Goal: Information Seeking & Learning: Learn about a topic

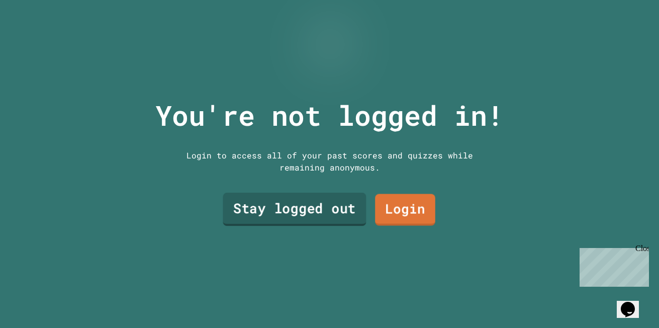
click at [323, 209] on link "Stay logged out" at bounding box center [294, 208] width 143 height 33
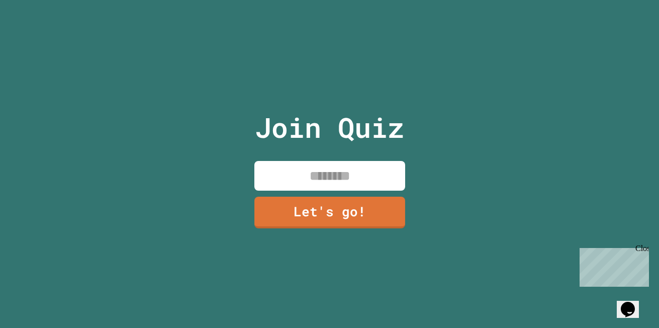
click at [356, 161] on input at bounding box center [329, 176] width 151 height 30
type input "******"
drag, startPoint x: 328, startPoint y: 201, endPoint x: 294, endPoint y: 205, distance: 33.5
click at [294, 205] on link "Let's go!" at bounding box center [329, 211] width 149 height 33
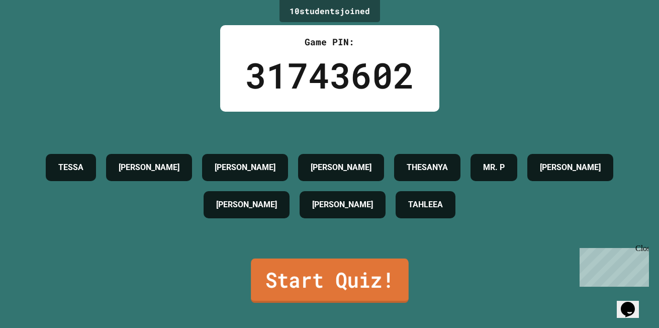
click at [359, 277] on link "Start Quiz!" at bounding box center [330, 280] width 158 height 44
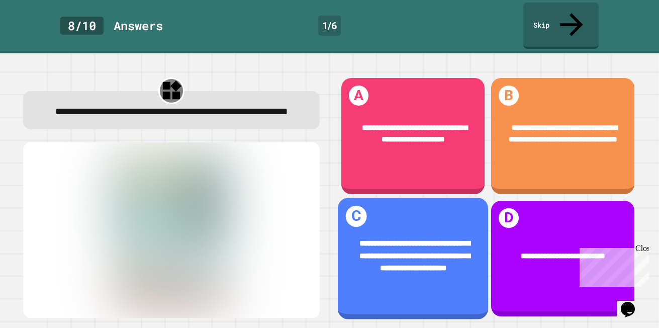
click at [423, 198] on div "**********" at bounding box center [412, 259] width 150 height 122
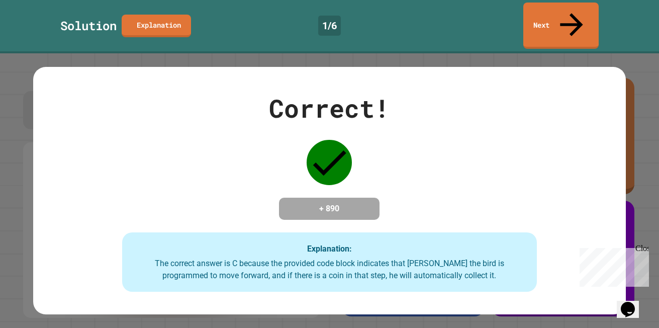
click at [423, 194] on div "Correct! + 890 Explanation: The correct answer is C because the provided code b…" at bounding box center [329, 190] width 593 height 202
click at [522, 14] on div "Solution Explanation 1 / 6 Next" at bounding box center [329, 26] width 659 height 46
click at [538, 15] on link "Next" at bounding box center [560, 24] width 69 height 49
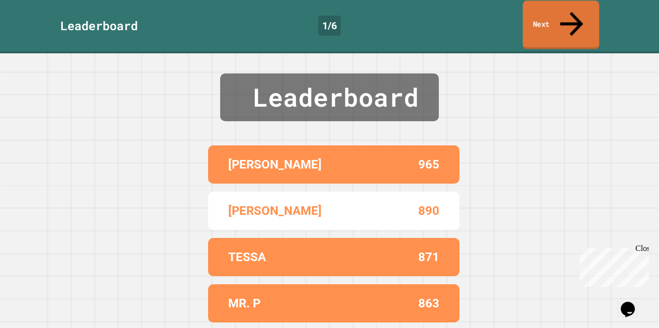
click at [553, 16] on link "Next" at bounding box center [561, 25] width 76 height 49
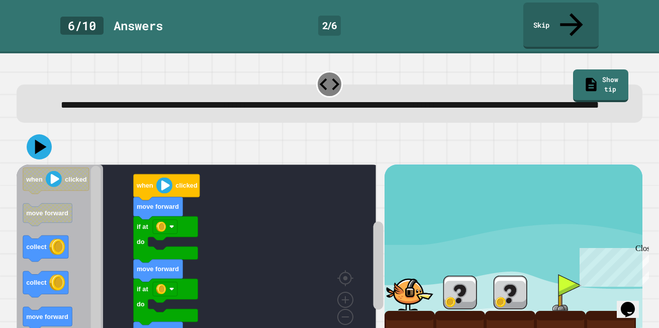
scroll to position [32, 0]
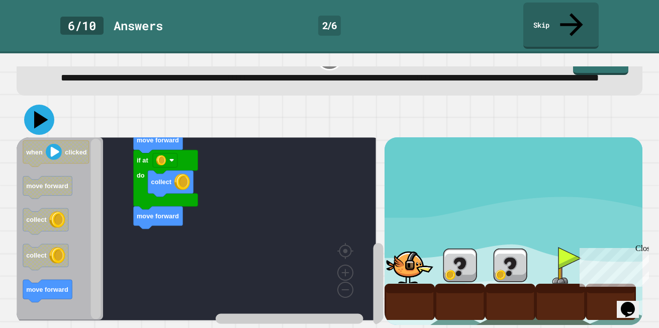
click at [35, 113] on icon at bounding box center [39, 120] width 30 height 30
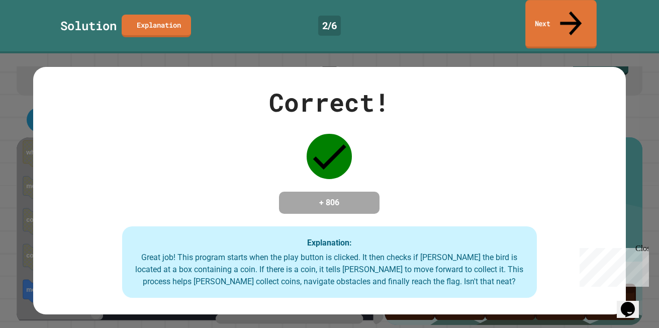
click at [578, 9] on link "Next" at bounding box center [560, 24] width 71 height 49
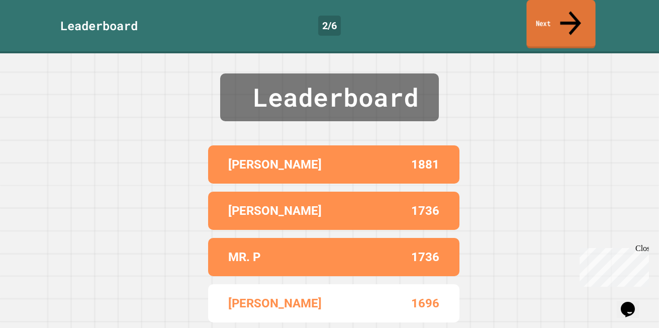
click at [556, 20] on link "Next" at bounding box center [560, 24] width 69 height 49
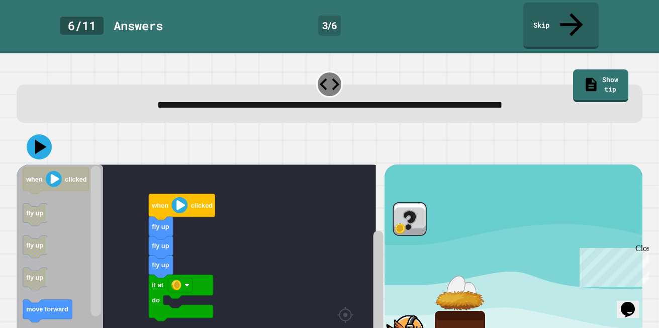
scroll to position [52, 0]
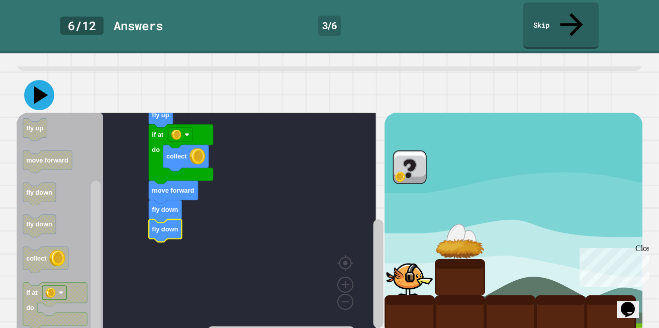
click at [42, 86] on icon at bounding box center [41, 95] width 14 height 18
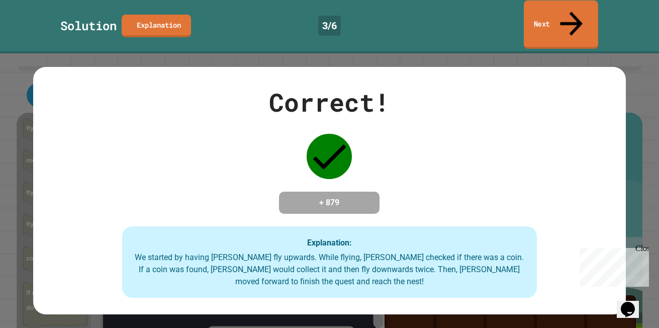
click at [537, 15] on link "Next" at bounding box center [561, 25] width 74 height 49
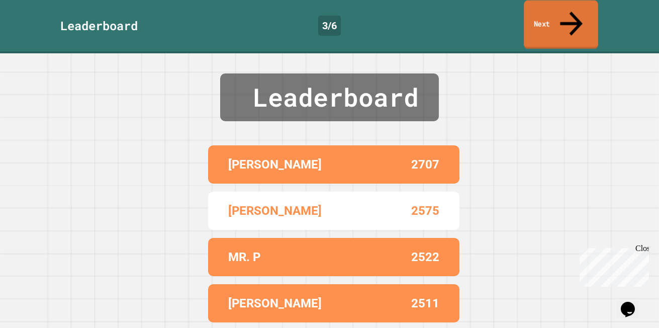
click at [546, 11] on link "Next" at bounding box center [561, 25] width 74 height 49
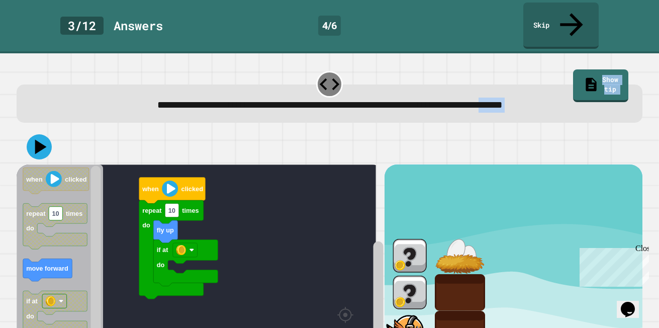
drag, startPoint x: 544, startPoint y: 59, endPoint x: 528, endPoint y: 135, distance: 77.5
click at [528, 135] on div "**********" at bounding box center [329, 196] width 633 height 261
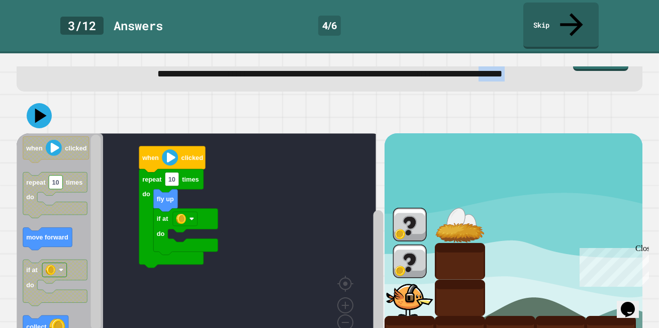
scroll to position [39, 0]
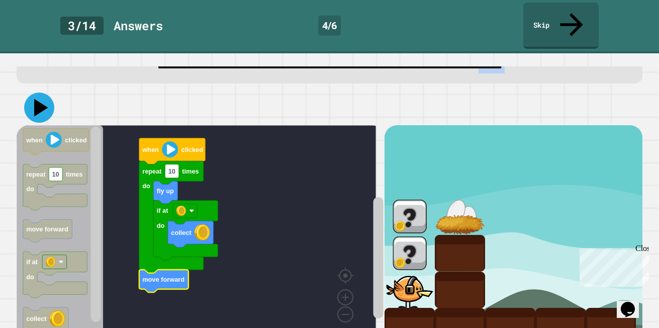
click at [43, 99] on icon at bounding box center [41, 108] width 14 height 18
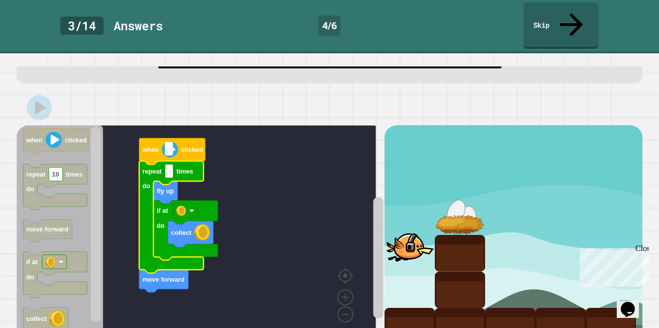
type input "*"
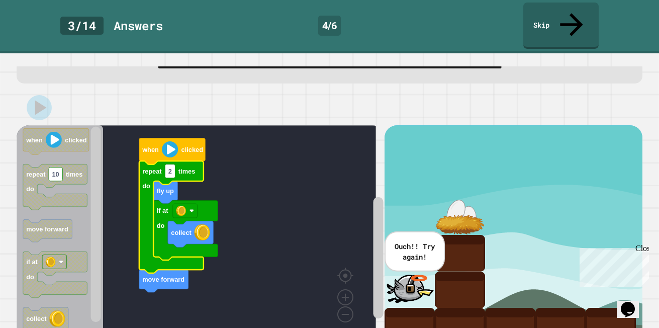
click at [416, 241] on p "Ouch!! Try again!" at bounding box center [414, 251] width 43 height 21
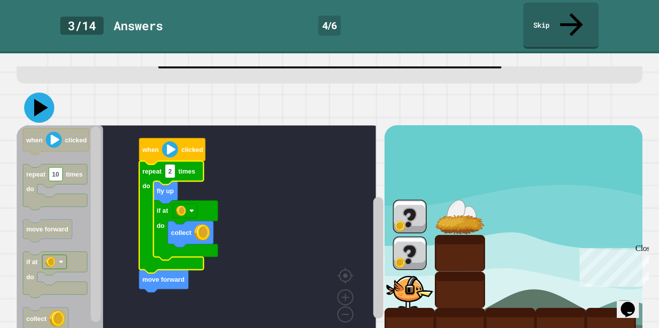
click at [36, 99] on icon at bounding box center [41, 108] width 14 height 18
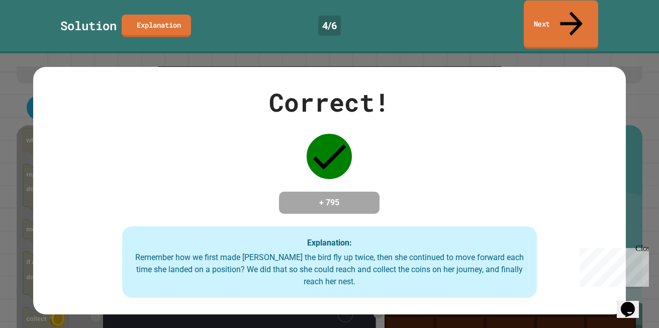
click at [559, 13] on link "Next" at bounding box center [561, 25] width 74 height 49
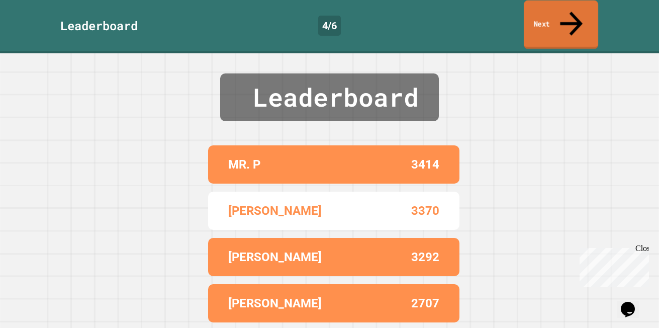
click at [559, 13] on link "Next" at bounding box center [561, 25] width 74 height 49
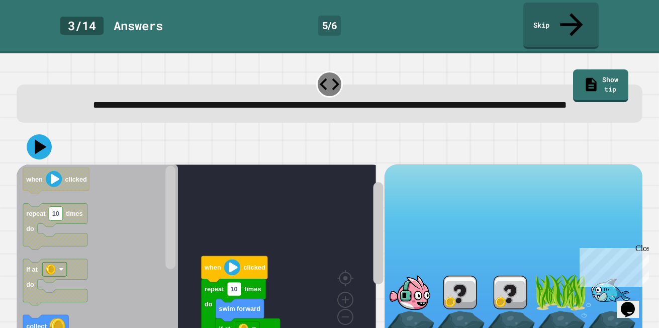
scroll to position [32, 0]
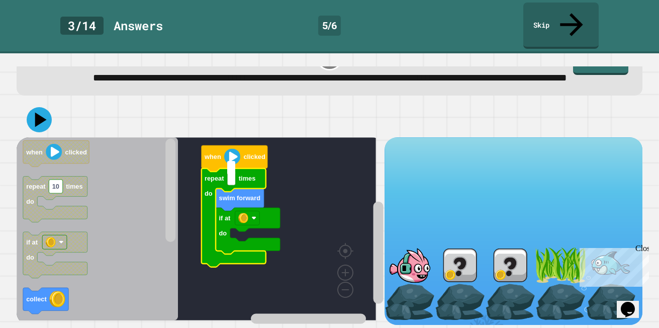
type input "*"
click at [144, 279] on icon "Blockly Workspace" at bounding box center [97, 228] width 161 height 183
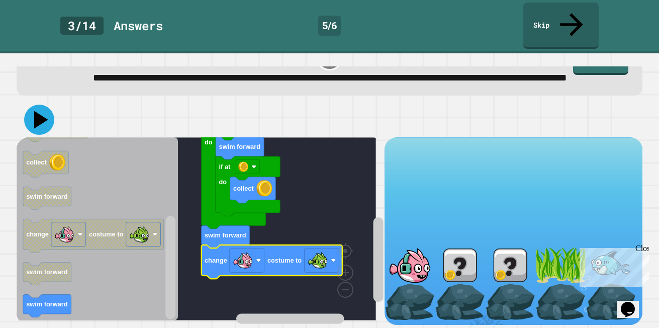
click at [40, 105] on icon at bounding box center [39, 120] width 30 height 30
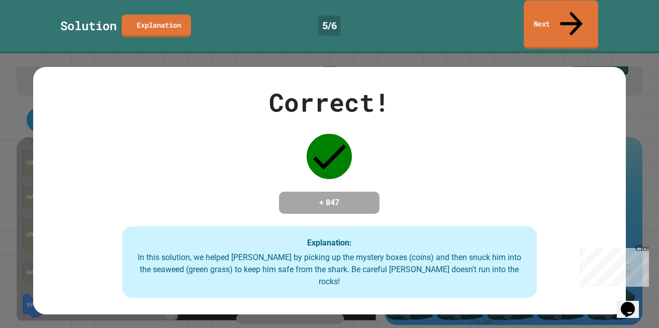
click at [565, 16] on link "Next" at bounding box center [561, 25] width 74 height 49
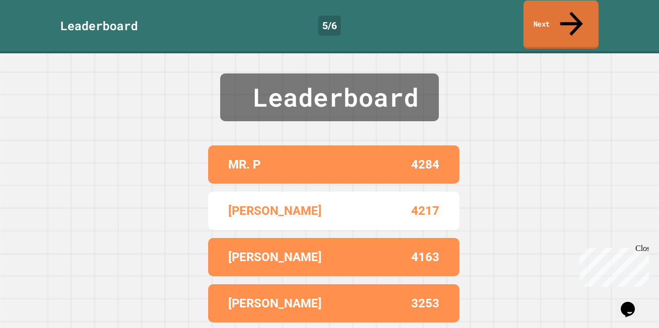
click at [570, 13] on icon at bounding box center [571, 24] width 34 height 36
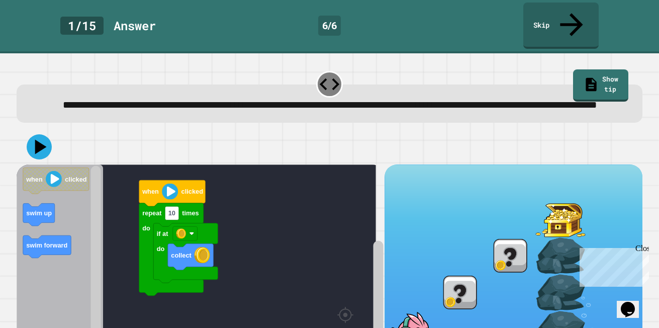
scroll to position [68, 0]
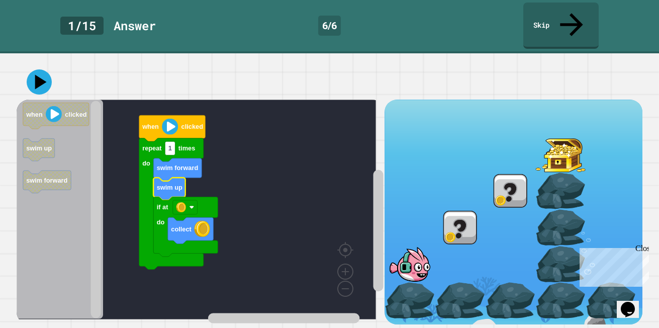
click at [170, 146] on icon "Blockly Workspace" at bounding box center [171, 203] width 64 height 131
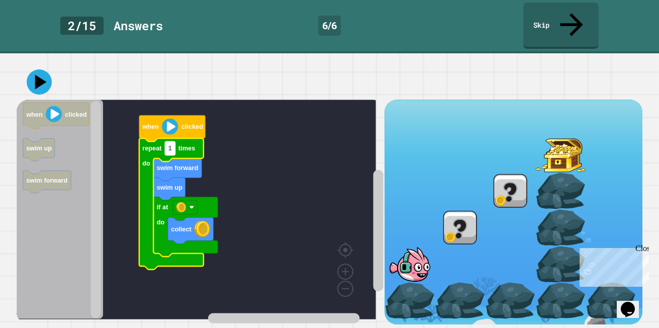
click at [170, 144] on text "1" at bounding box center [170, 148] width 4 height 8
type input "*"
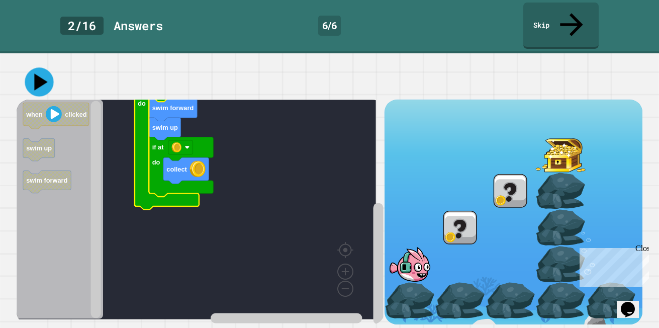
click at [45, 74] on icon at bounding box center [39, 81] width 29 height 29
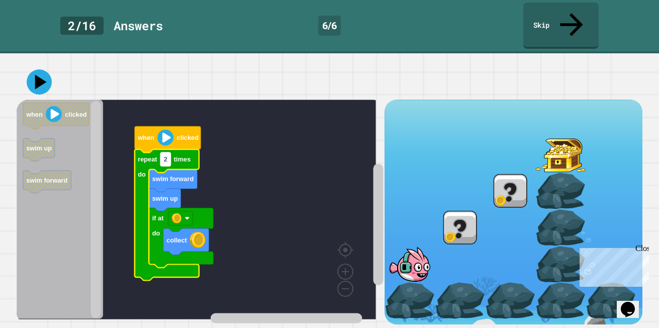
click at [168, 152] on rect "Blockly Workspace" at bounding box center [165, 159] width 10 height 14
type input "*"
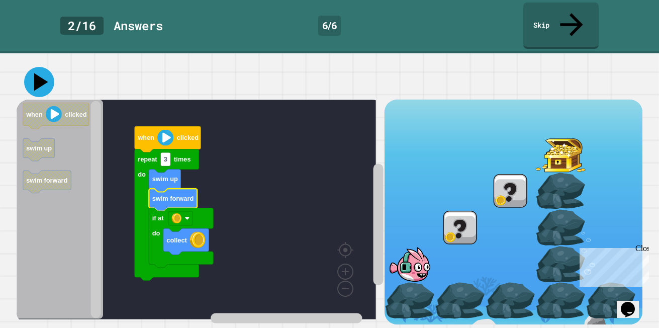
click at [36, 73] on icon at bounding box center [41, 82] width 14 height 18
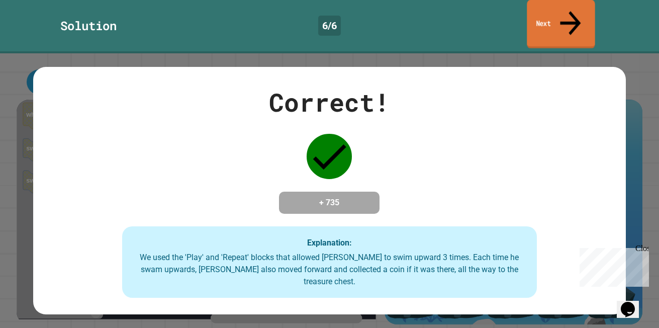
click at [539, 18] on link "Next" at bounding box center [561, 24] width 68 height 49
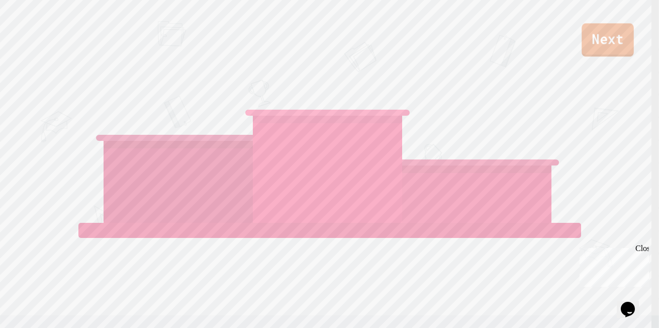
drag, startPoint x: 597, startPoint y: 51, endPoint x: 602, endPoint y: 52, distance: 5.1
click at [602, 52] on link "Next" at bounding box center [607, 39] width 52 height 33
